Goal: Task Accomplishment & Management: Use online tool/utility

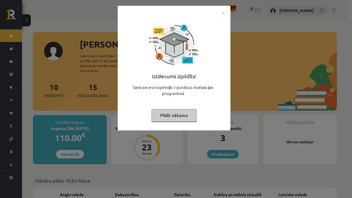
click at [171, 117] on button "Pildīt nākamo" at bounding box center [173, 115] width 45 height 13
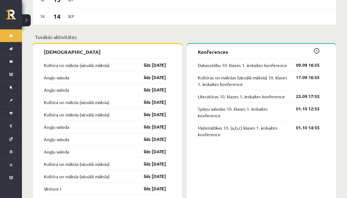
scroll to position [423, 0]
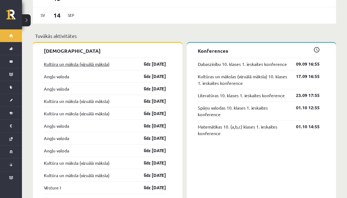
click at [53, 61] on link "Kultūra un māksla (vizuālā māksla)" at bounding box center [77, 64] width 66 height 7
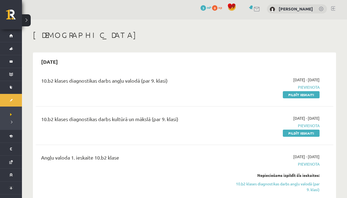
scroll to position [5, 0]
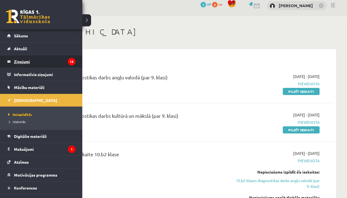
click at [27, 63] on legend "Ziņojumi 15" at bounding box center [45, 61] width 62 height 13
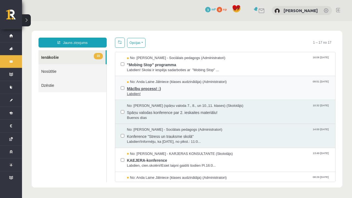
click at [190, 86] on span "Mācību process! :)" at bounding box center [228, 88] width 203 height 7
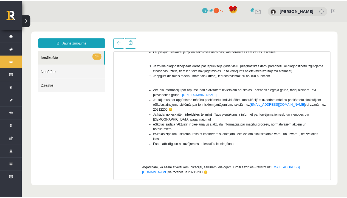
scroll to position [87, 0]
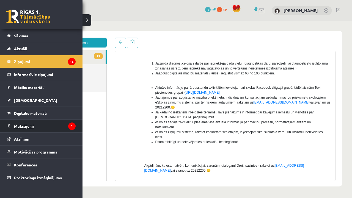
click at [17, 130] on legend "Maksājumi 1" at bounding box center [45, 126] width 62 height 13
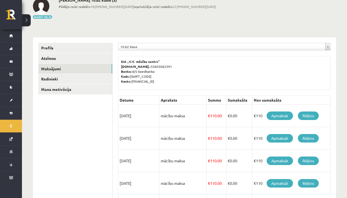
scroll to position [35, 0]
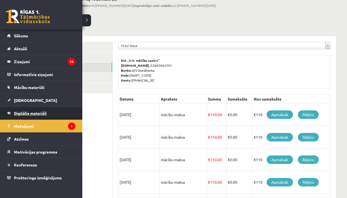
click at [29, 115] on span "Digitālie materiāli" at bounding box center [30, 113] width 33 height 5
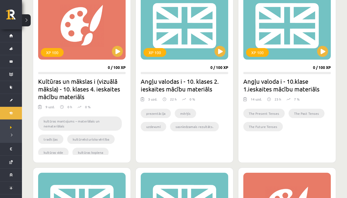
scroll to position [285, 0]
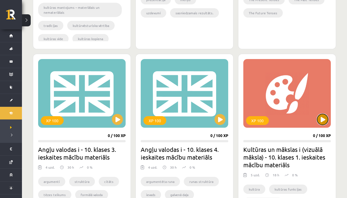
click at [325, 122] on button at bounding box center [322, 119] width 11 height 11
